Goal: Task Accomplishment & Management: Manage account settings

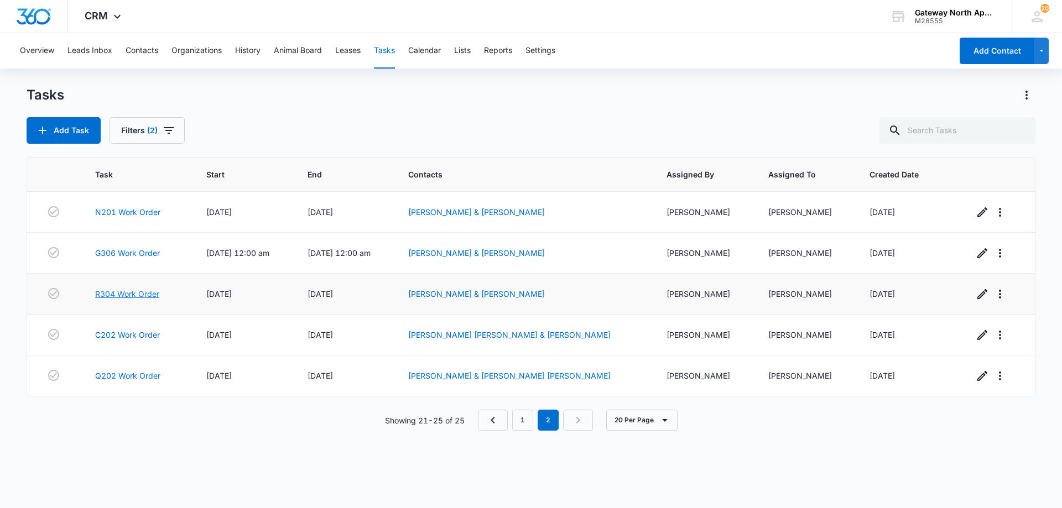
click at [148, 293] on link "R304 Work Order" at bounding box center [127, 294] width 64 height 12
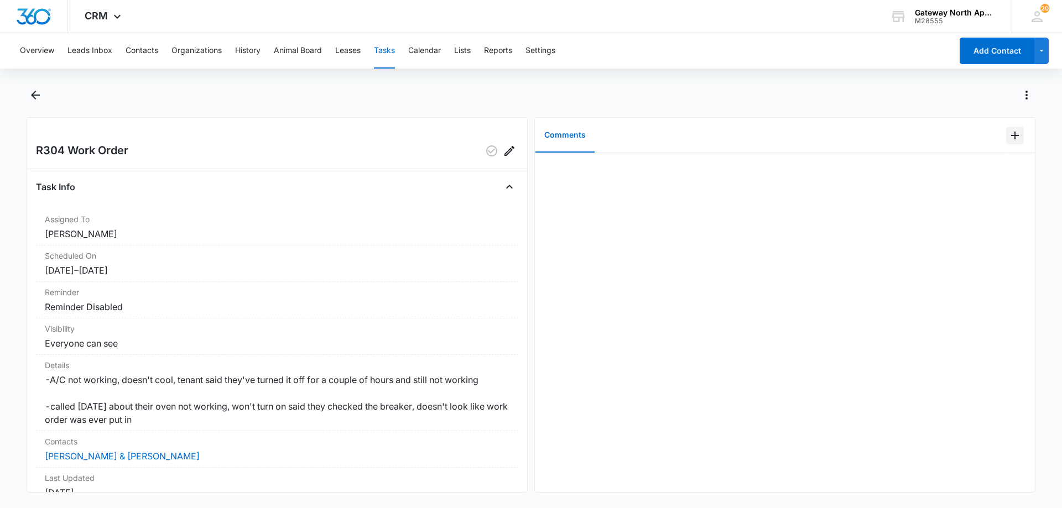
click at [1011, 135] on icon "Add Comment" at bounding box center [1015, 136] width 8 height 8
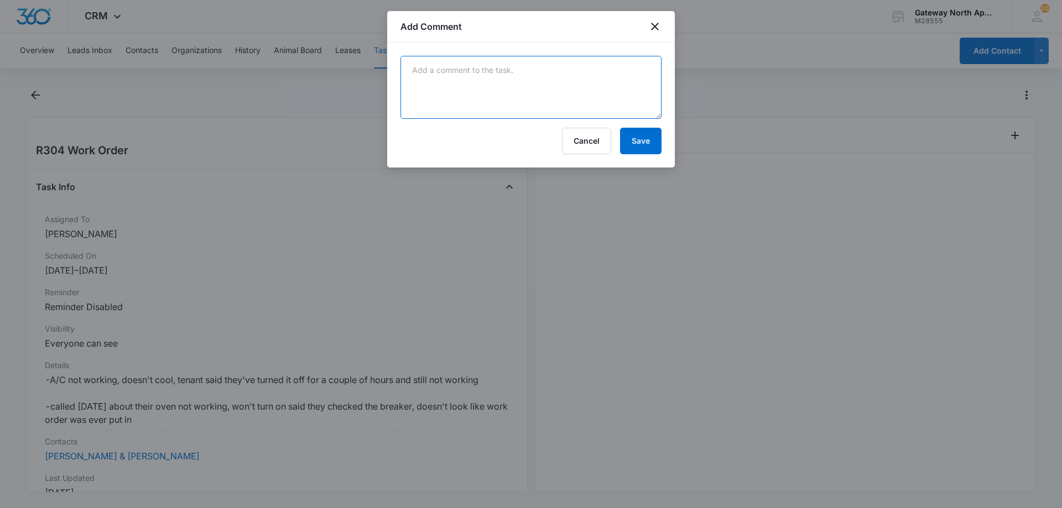
drag, startPoint x: 443, startPoint y: 83, endPoint x: 268, endPoint y: 379, distance: 343.7
click at [443, 84] on textarea at bounding box center [530, 87] width 261 height 63
click at [540, 90] on textarea "the ac is not cooling at all have a tech coming out [DATE] tenants know they wi…" at bounding box center [530, 87] width 261 height 63
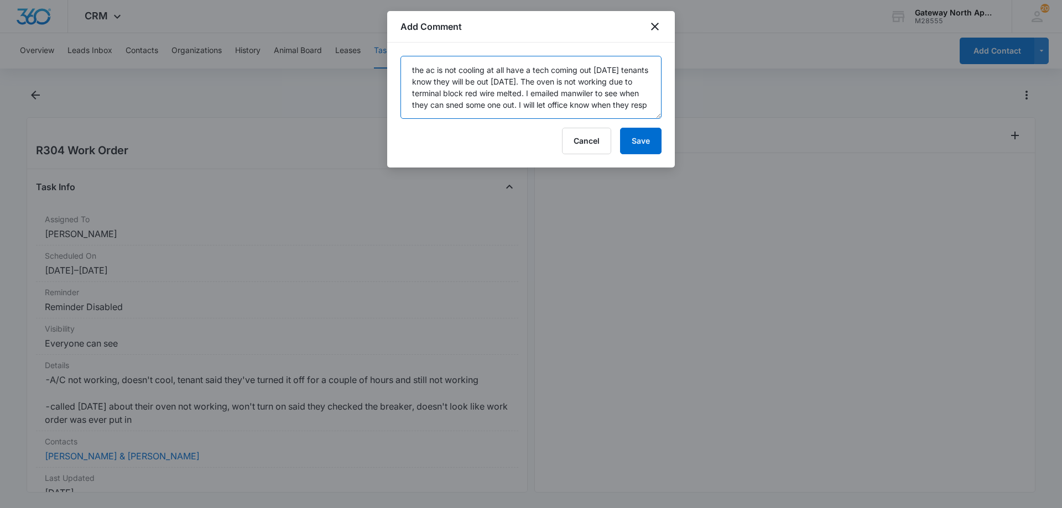
scroll to position [3, 0]
drag, startPoint x: 473, startPoint y: 102, endPoint x: 488, endPoint y: 103, distance: 15.5
click at [485, 117] on textarea "the ac is not cooling at all have a tech coming out [DATE] tenants know they wi…" at bounding box center [530, 87] width 261 height 63
type textarea "the ac is not cooling at all have a tech coming out [DATE] tenants know they wi…"
click at [644, 140] on button "Save" at bounding box center [640, 141] width 41 height 27
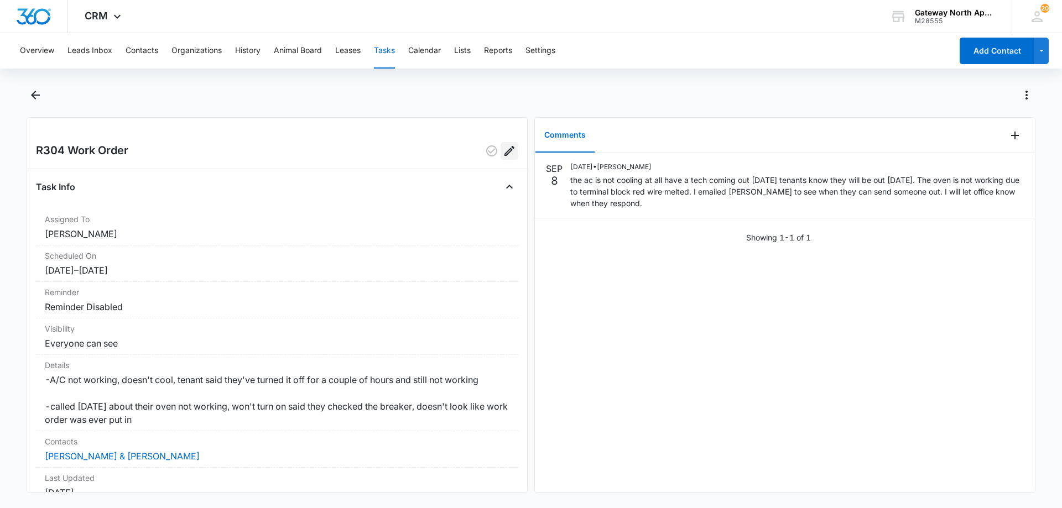
click at [503, 155] on icon "Edit" at bounding box center [509, 150] width 13 height 13
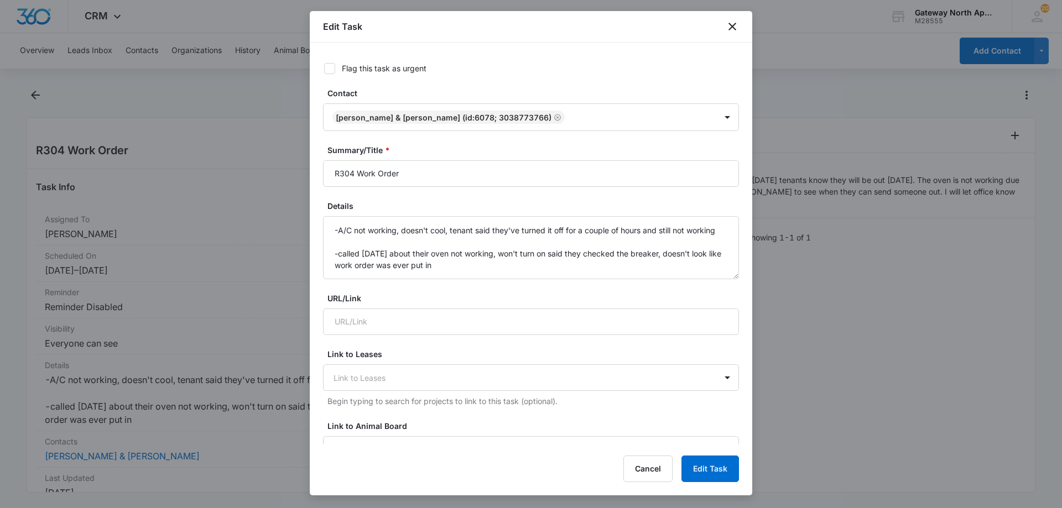
type input "[DATE]"
click at [355, 175] on input "R304 Work Order" at bounding box center [531, 173] width 416 height 27
type input "R304 Vendor Work Order"
click at [702, 476] on button "Edit Task" at bounding box center [710, 469] width 58 height 27
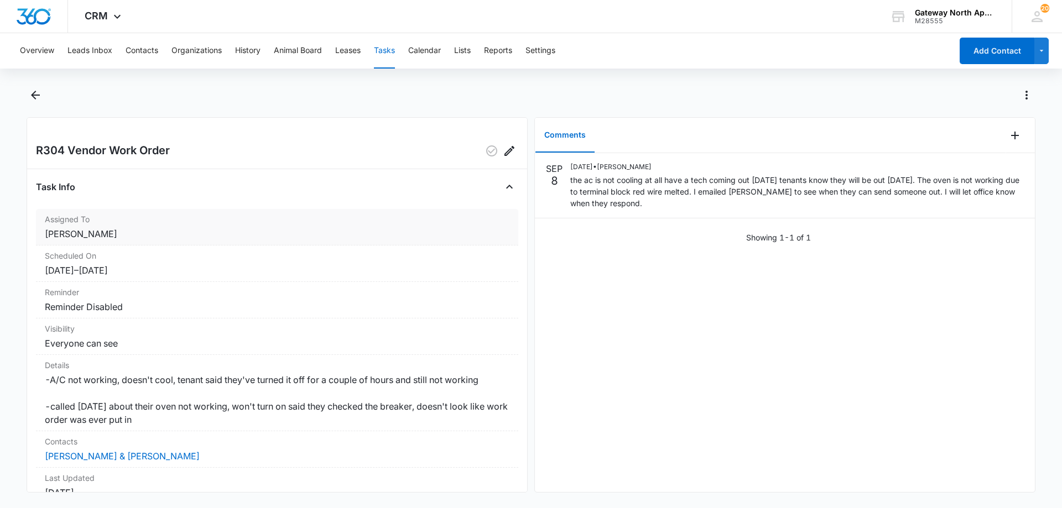
drag, startPoint x: 321, startPoint y: 144, endPoint x: 290, endPoint y: 213, distance: 75.2
drag, startPoint x: 290, startPoint y: 213, endPoint x: 447, endPoint y: 192, distance: 158.9
click at [337, 197] on div "Task Info Assigned To [PERSON_NAME] Scheduled On [DATE] – [DATE] Reminder Remin…" at bounding box center [277, 382] width 482 height 409
click at [281, 184] on div "Task Info" at bounding box center [277, 187] width 482 height 18
